Goal: Find specific page/section: Find specific page/section

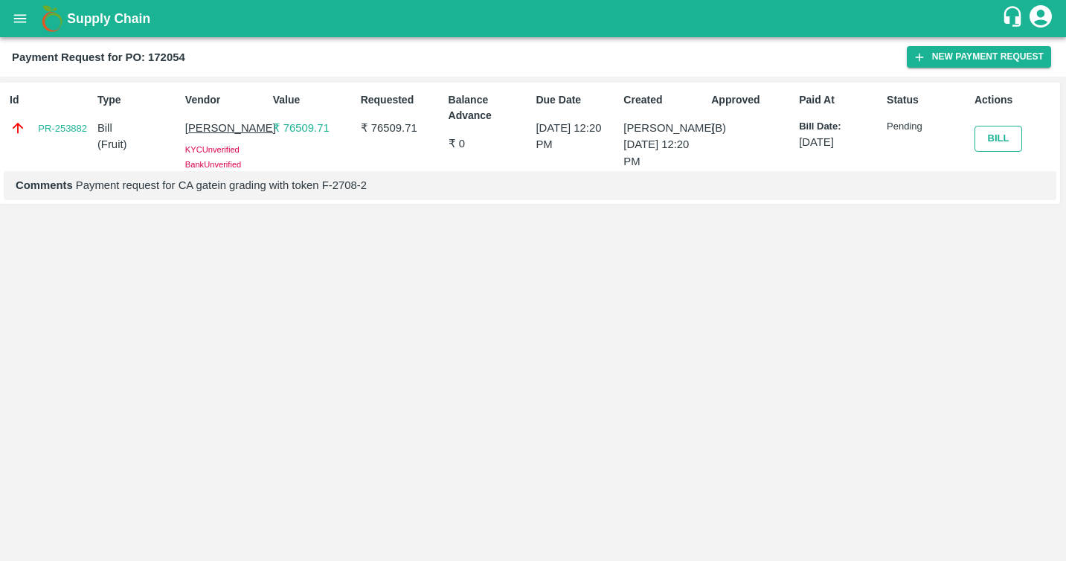
click at [1011, 129] on button "Bill" at bounding box center [998, 139] width 48 height 26
